Goal: Transaction & Acquisition: Purchase product/service

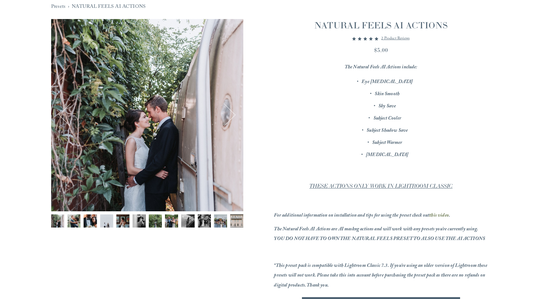
scroll to position [72, 0]
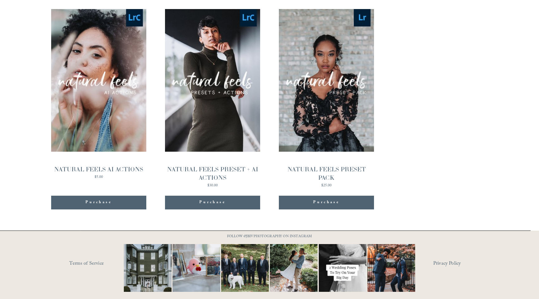
scroll to position [639, 0]
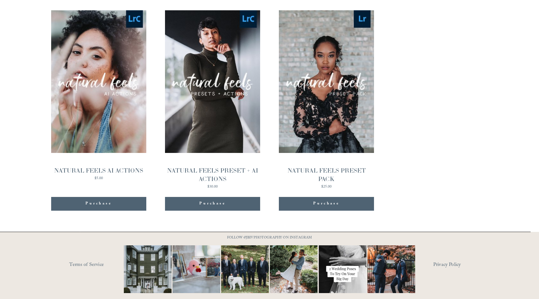
click at [338, 166] on div "NATURAL FEELS PRESET PACK" at bounding box center [326, 174] width 95 height 17
click at [216, 204] on span "Purchase" at bounding box center [212, 203] width 26 height 6
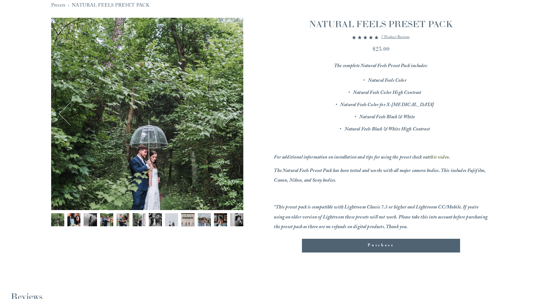
scroll to position [73, 0]
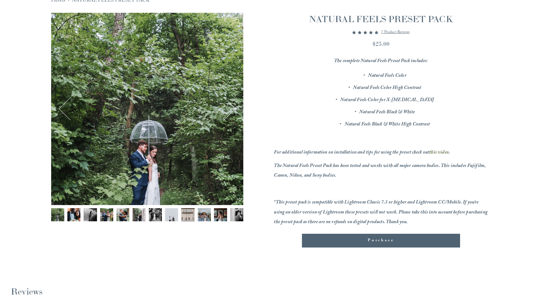
click at [97, 212] on div "Gallery thumbnails" at bounding box center [147, 216] width 192 height 17
click at [91, 215] on img "Image 3 of 12" at bounding box center [90, 214] width 13 height 13
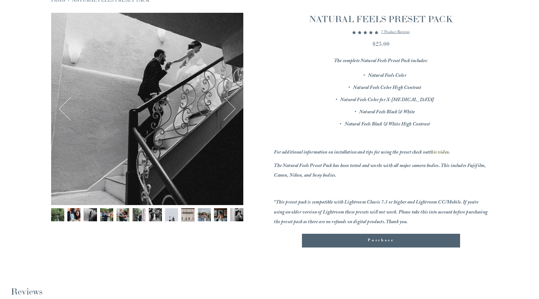
click at [111, 215] on img "Image 4 of 12" at bounding box center [106, 214] width 13 height 13
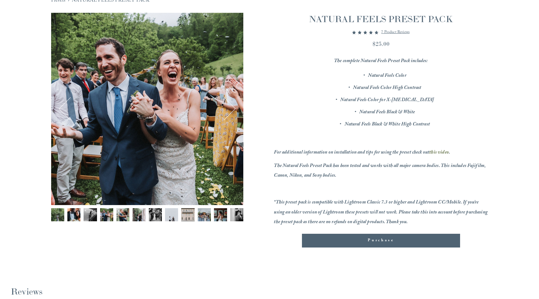
click at [129, 214] on img "Image 5 of 12" at bounding box center [122, 214] width 13 height 13
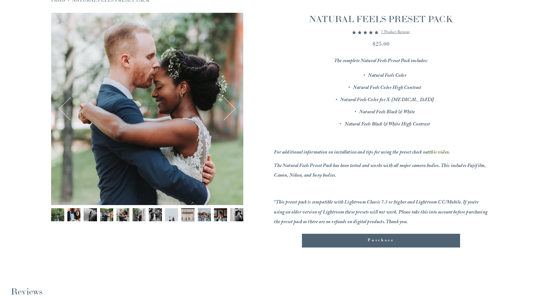
click at [148, 215] on div "Gallery thumbnails" at bounding box center [147, 216] width 192 height 17
click at [165, 218] on img "Image 8 of 12" at bounding box center [171, 214] width 13 height 13
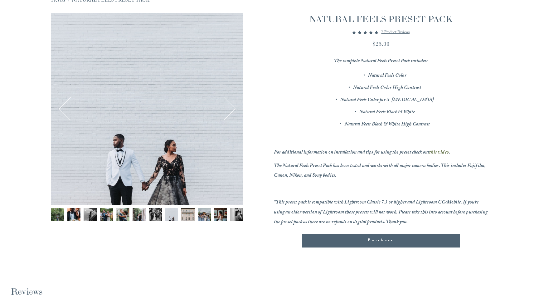
click at [186, 222] on button "Image 9 of 12" at bounding box center [187, 216] width 13 height 17
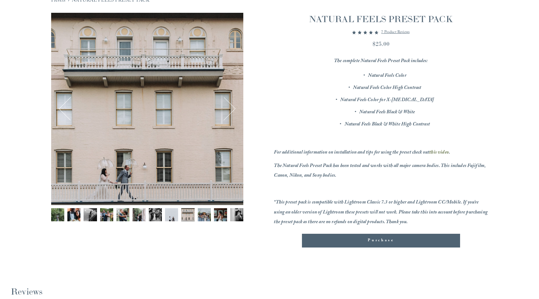
click at [212, 219] on div "Gallery thumbnails" at bounding box center [147, 216] width 192 height 17
click at [221, 217] on img "Image 11 of 12" at bounding box center [220, 214] width 13 height 13
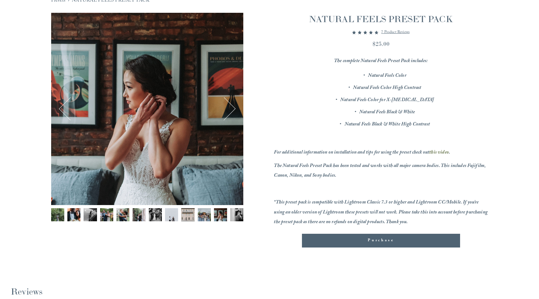
click at [239, 218] on img "Image 12 of 12" at bounding box center [236, 214] width 13 height 13
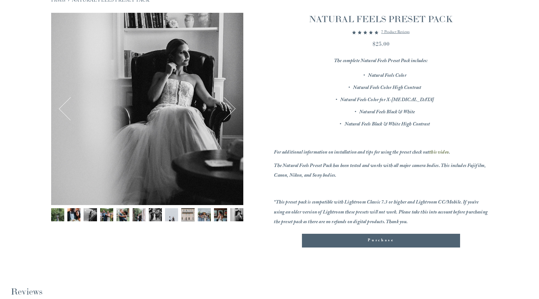
click at [422, 237] on div "Purchase Added!" at bounding box center [381, 240] width 148 height 6
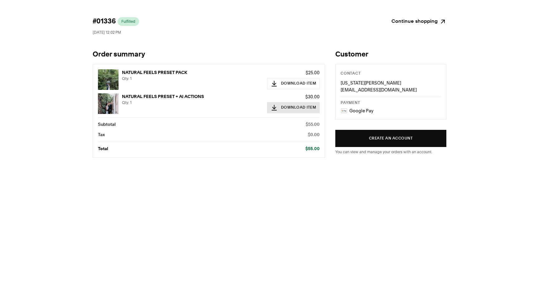
click at [299, 107] on button "Download Item" at bounding box center [293, 107] width 53 height 11
click at [351, 72] on span "Contact" at bounding box center [350, 74] width 20 height 4
click at [353, 76] on label "Contact" at bounding box center [390, 73] width 100 height 5
click at [424, 22] on link "Continue shopping" at bounding box center [418, 21] width 55 height 9
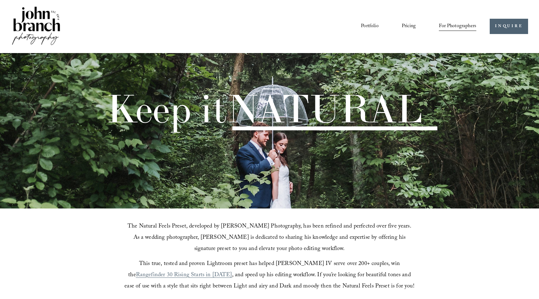
click at [0, 0] on span "Presets" at bounding box center [0, 0] width 0 height 0
click at [508, 28] on link "INQUIRE" at bounding box center [508, 26] width 38 height 15
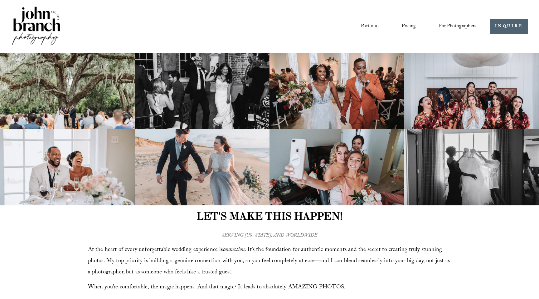
click at [0, 0] on span "Presets" at bounding box center [0, 0] width 0 height 0
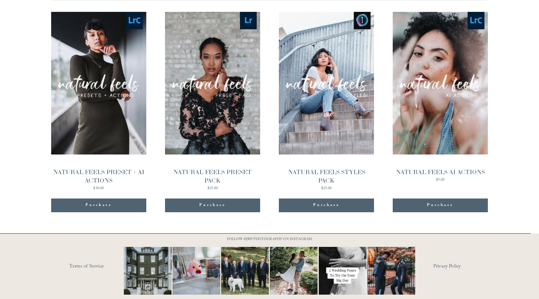
scroll to position [674, 0]
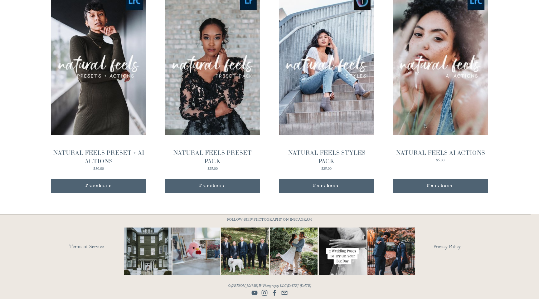
click at [283, 293] on use "info@jbivphotography.com" at bounding box center [284, 292] width 12 height 12
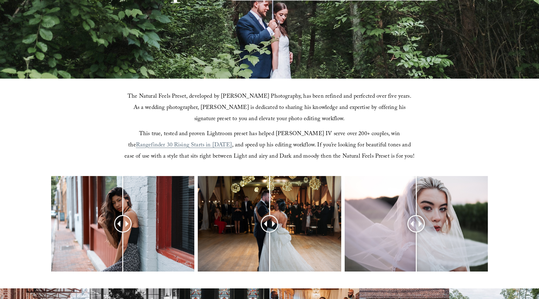
scroll to position [0, 0]
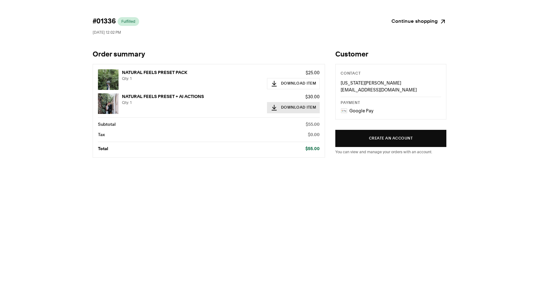
click at [293, 107] on button "Download Item" at bounding box center [293, 107] width 53 height 11
